Goal: Information Seeking & Learning: Understand process/instructions

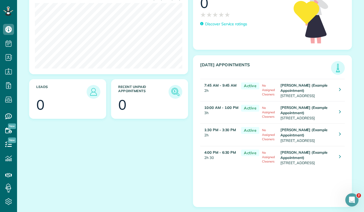
scroll to position [141, 0]
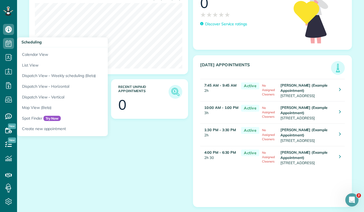
click at [9, 46] on icon at bounding box center [8, 43] width 11 height 11
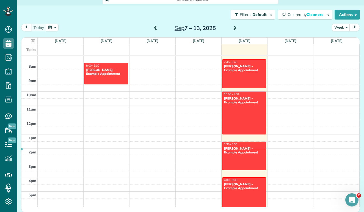
scroll to position [107, 0]
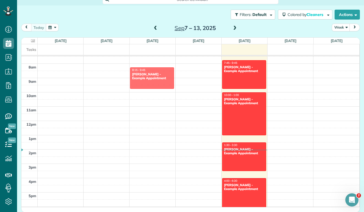
drag, startPoint x: 106, startPoint y: 77, endPoint x: 155, endPoint y: 81, distance: 49.1
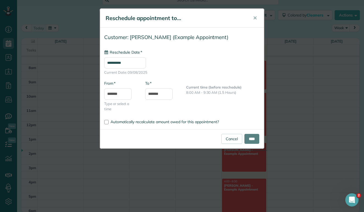
type input "**********"
click at [247, 140] on input "****" at bounding box center [251, 139] width 15 height 10
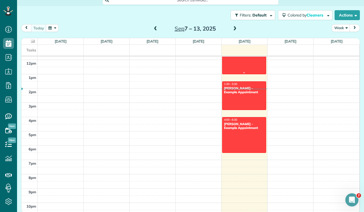
scroll to position [115, 0]
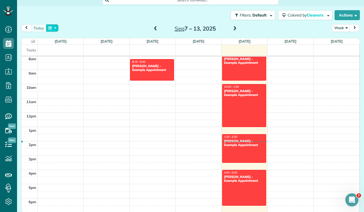
click at [53, 27] on button "button" at bounding box center [52, 27] width 13 height 7
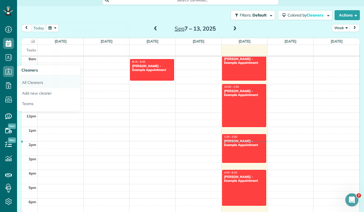
click at [24, 83] on link "All Cleaners" at bounding box center [48, 81] width 63 height 13
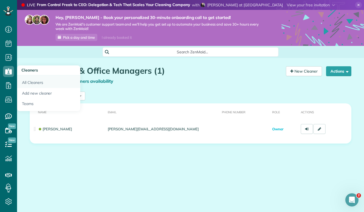
click at [31, 85] on link "All Cleaners" at bounding box center [48, 81] width 63 height 13
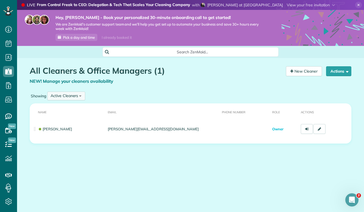
click at [61, 97] on div "Active Cleaners" at bounding box center [64, 96] width 27 height 6
click at [60, 107] on span "All Cleaners" at bounding box center [61, 109] width 21 height 5
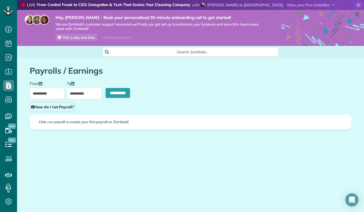
scroll to position [2, 2]
type input "**********"
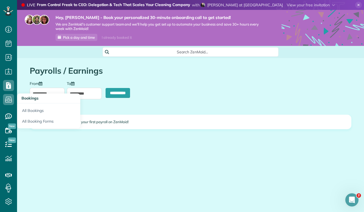
click at [12, 99] on icon at bounding box center [8, 99] width 11 height 11
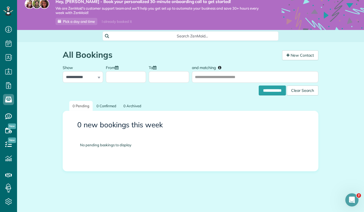
scroll to position [15, 0]
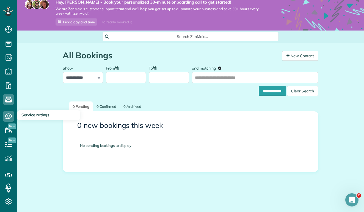
click at [10, 115] on icon at bounding box center [8, 116] width 11 height 11
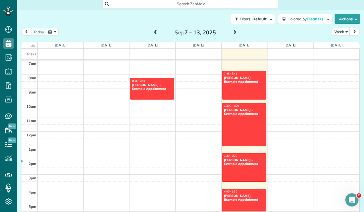
scroll to position [101, 0]
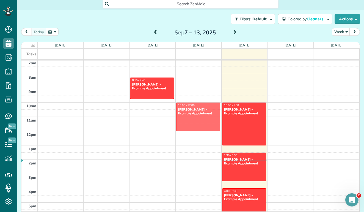
drag, startPoint x: 231, startPoint y: 92, endPoint x: 175, endPoint y: 122, distance: 63.7
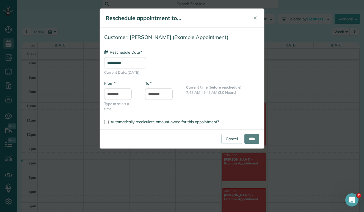
type input "**********"
click at [256, 18] on span "✕" at bounding box center [255, 18] width 4 height 6
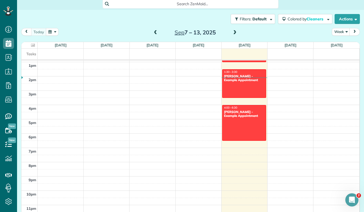
scroll to position [185, 0]
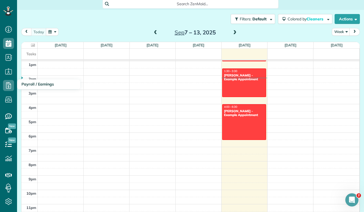
click at [10, 87] on icon at bounding box center [8, 85] width 11 height 11
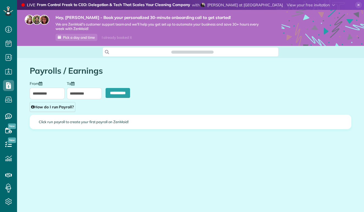
scroll to position [2, 2]
type input "**********"
click at [57, 107] on link "How do I run Payroll?" at bounding box center [53, 107] width 46 height 10
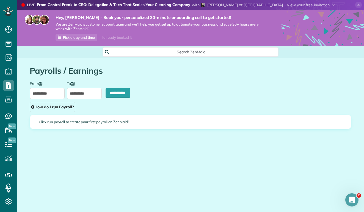
click at [93, 129] on div "Close How do I run payroll? Payroll You can calculate how much you owe your cle…" at bounding box center [182, 106] width 364 height 212
click at [56, 106] on link "How do I run Payroll?" at bounding box center [53, 107] width 46 height 10
click at [164, 119] on div "Close How do I run payroll? Payroll You can calculate how much you owe your cle…" at bounding box center [182, 106] width 364 height 212
